Goal: Transaction & Acquisition: Obtain resource

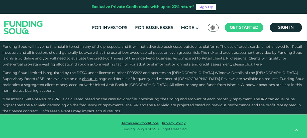
scroll to position [852, 0]
type tc-range-slider "4"
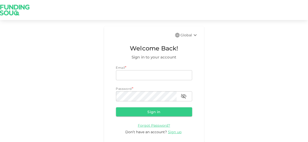
scroll to position [5, 0]
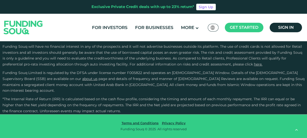
scroll to position [1136, 0]
